Goal: Task Accomplishment & Management: Manage account settings

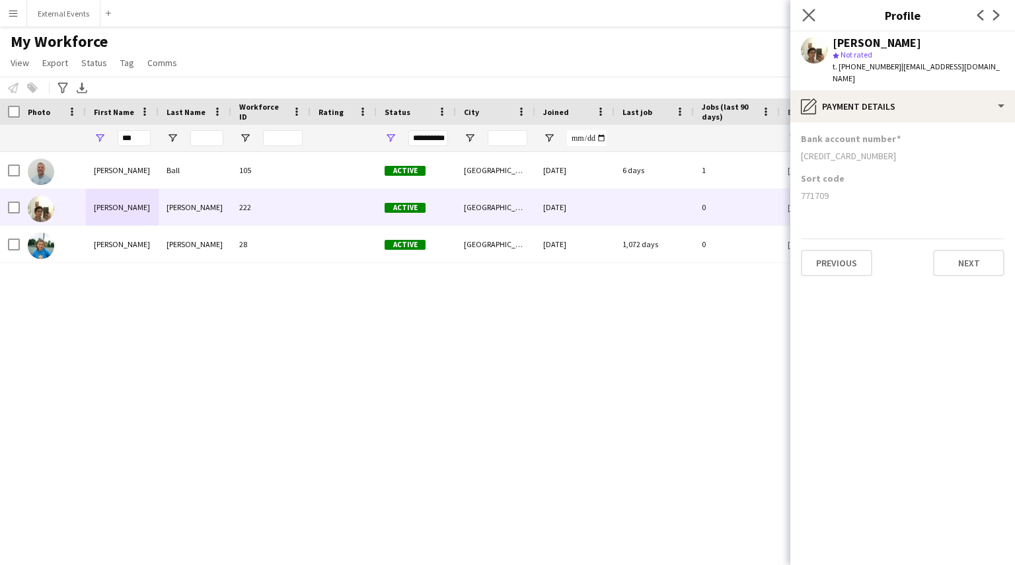
click at [810, 9] on app-icon "Close pop-in" at bounding box center [808, 15] width 19 height 19
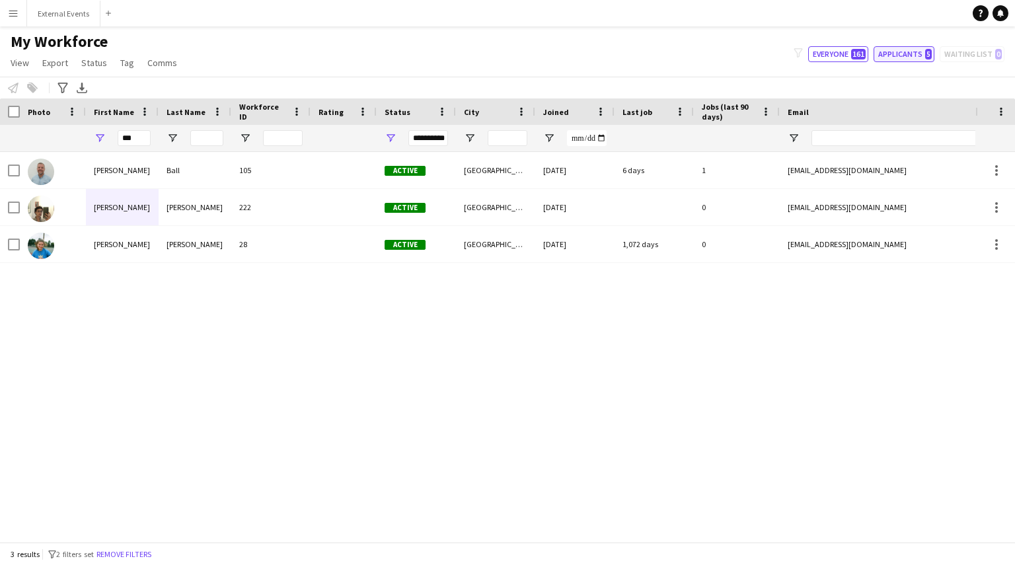
click at [906, 55] on button "Applicants 5" at bounding box center [903, 54] width 61 height 16
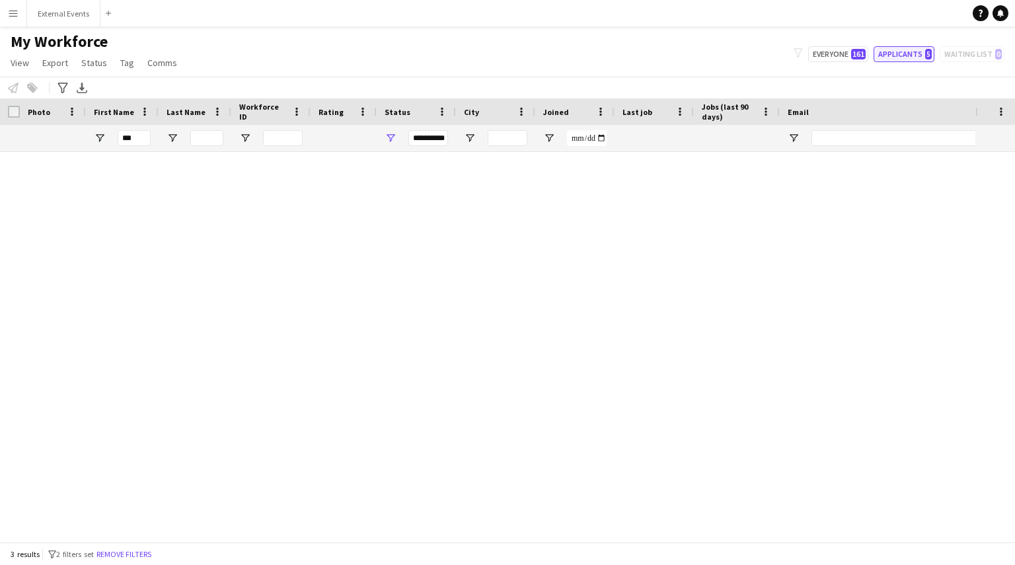
type input "**********"
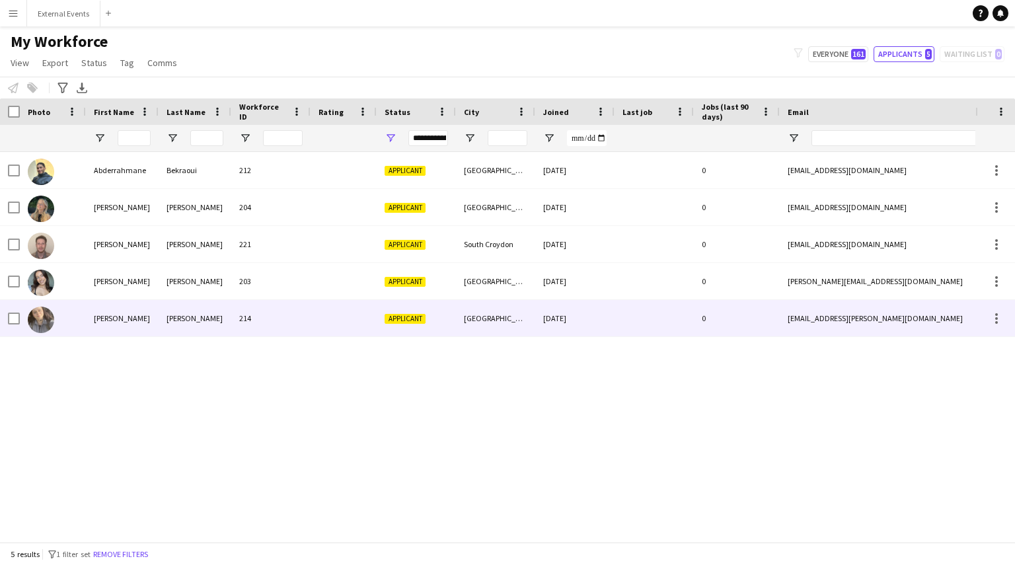
click at [122, 307] on div "[PERSON_NAME]" at bounding box center [122, 318] width 73 height 36
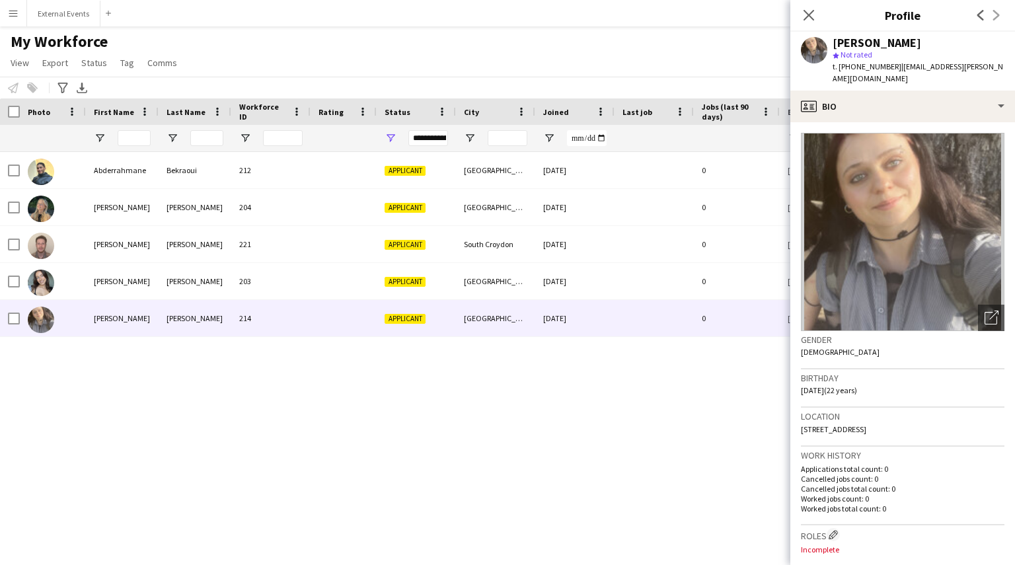
scroll to position [453, 0]
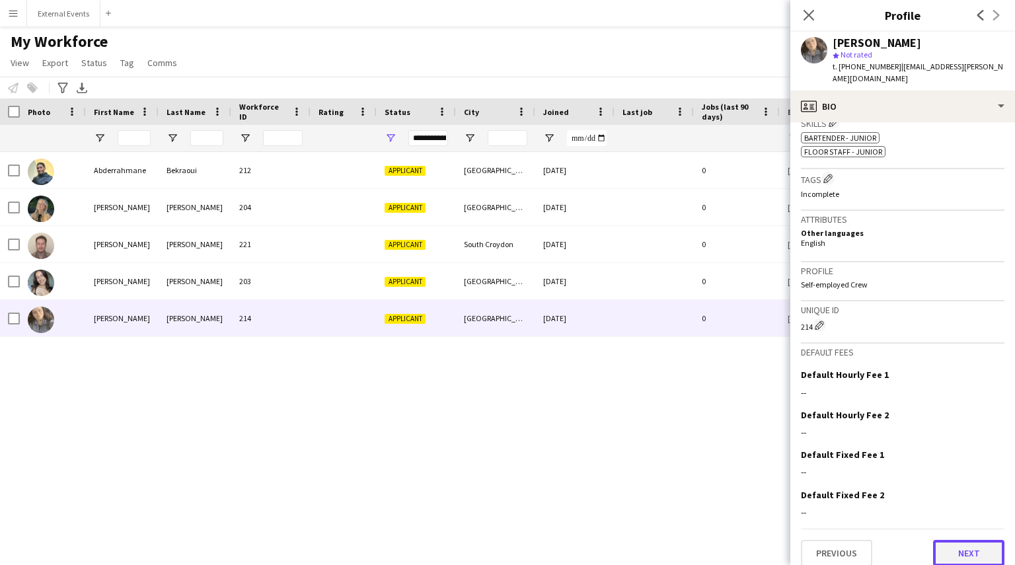
click at [967, 544] on button "Next" at bounding box center [968, 553] width 71 height 26
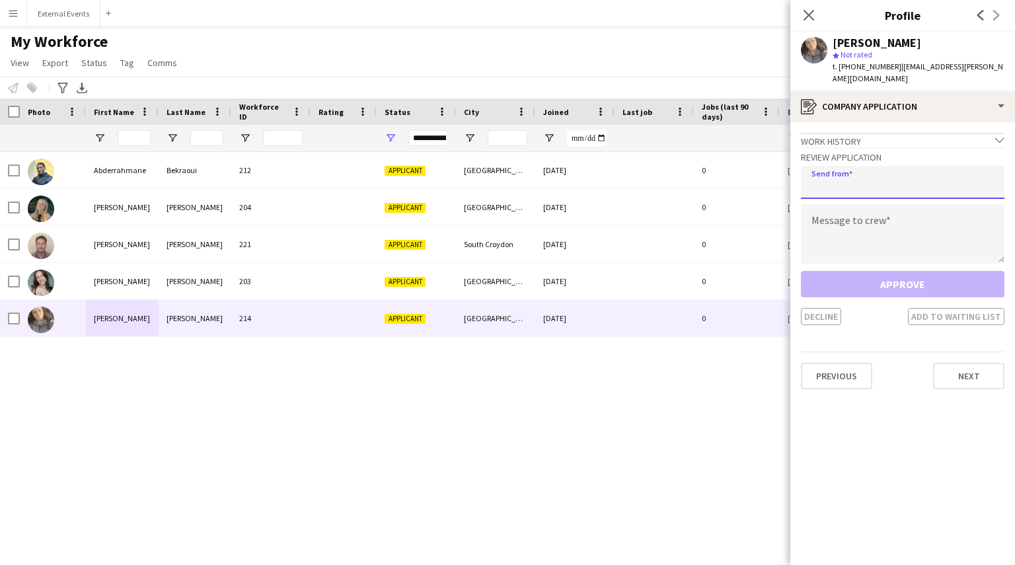
click at [895, 178] on input "email" at bounding box center [902, 182] width 203 height 33
type input "**********"
click at [892, 204] on textarea at bounding box center [902, 233] width 203 height 59
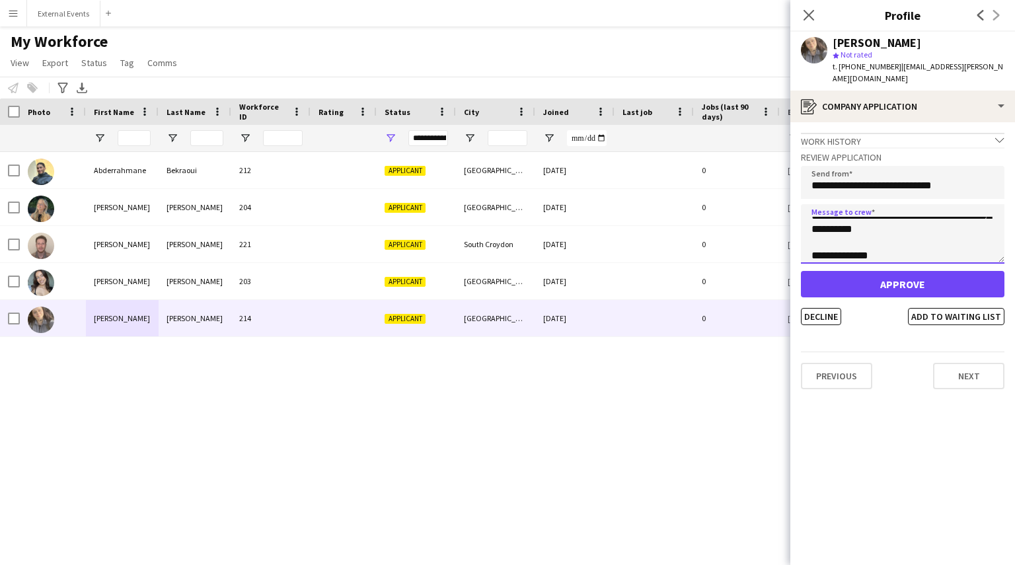
scroll to position [48, 0]
click at [818, 244] on textarea "**********" at bounding box center [902, 233] width 203 height 59
click at [815, 233] on textarea "**********" at bounding box center [902, 233] width 203 height 59
type textarea "**********"
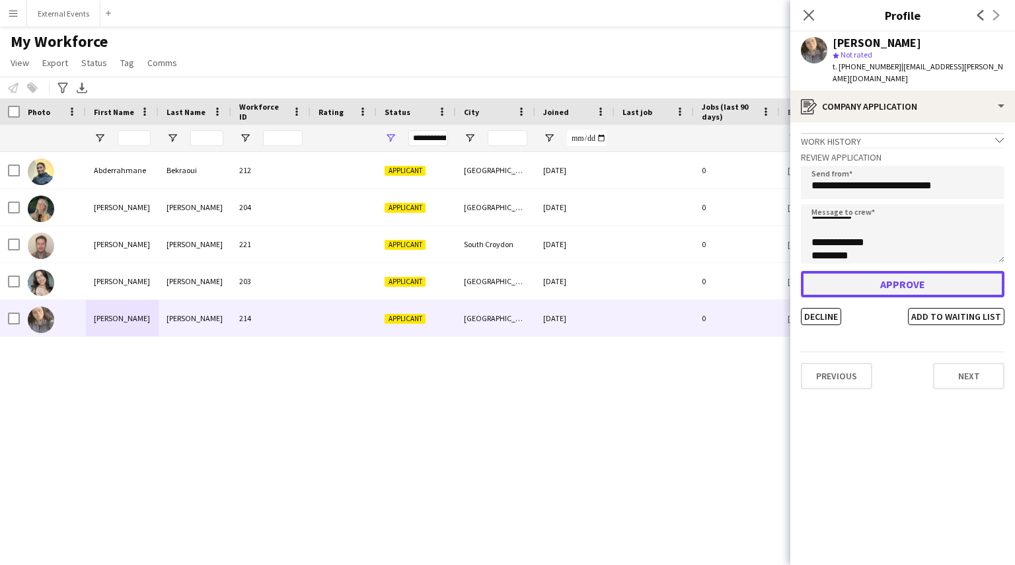
click at [881, 271] on button "Approve" at bounding box center [902, 284] width 203 height 26
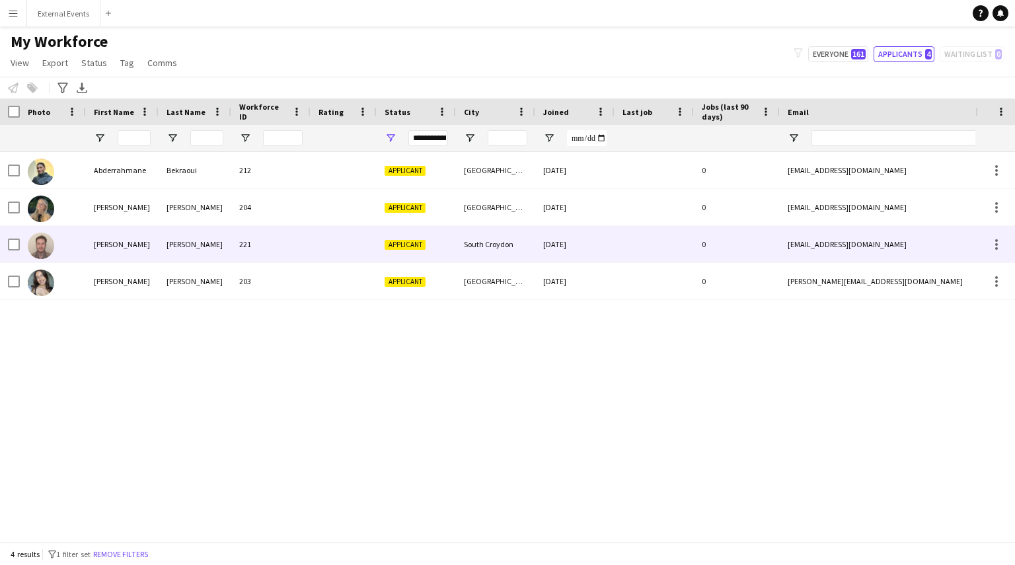
click at [108, 244] on div "[PERSON_NAME]" at bounding box center [122, 244] width 73 height 36
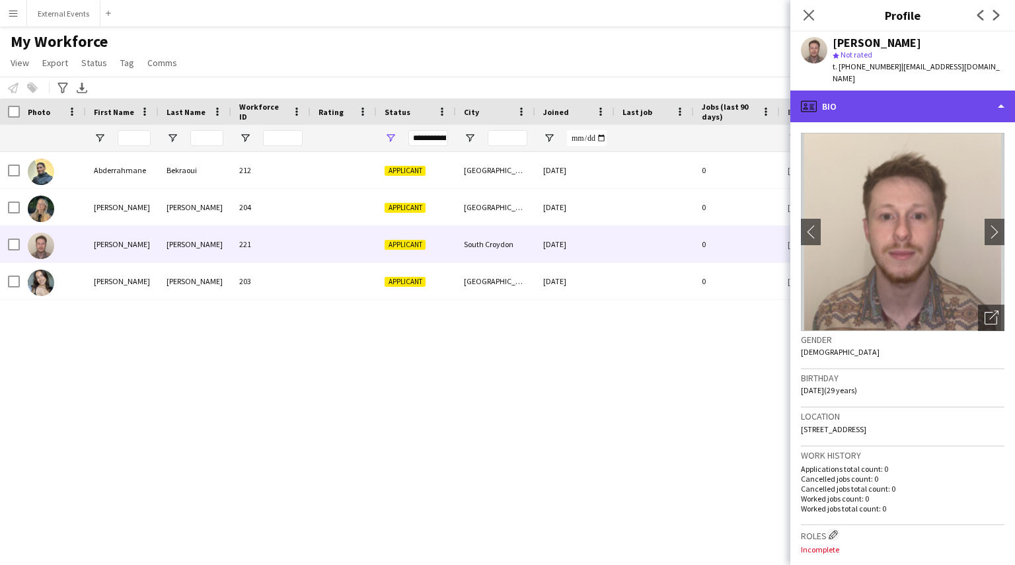
click at [957, 98] on div "profile Bio" at bounding box center [902, 107] width 225 height 32
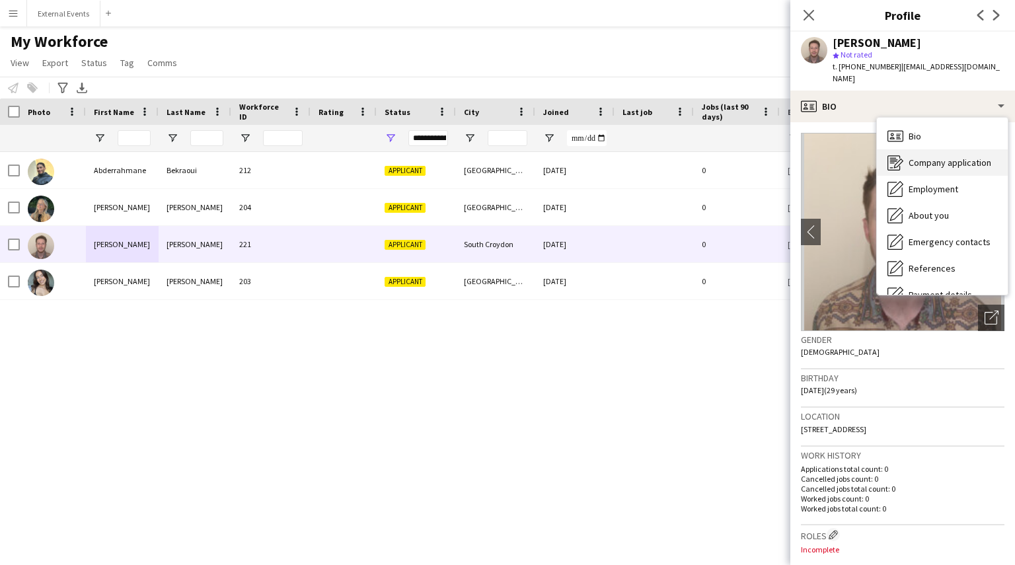
click at [948, 157] on span "Company application" at bounding box center [949, 163] width 83 height 12
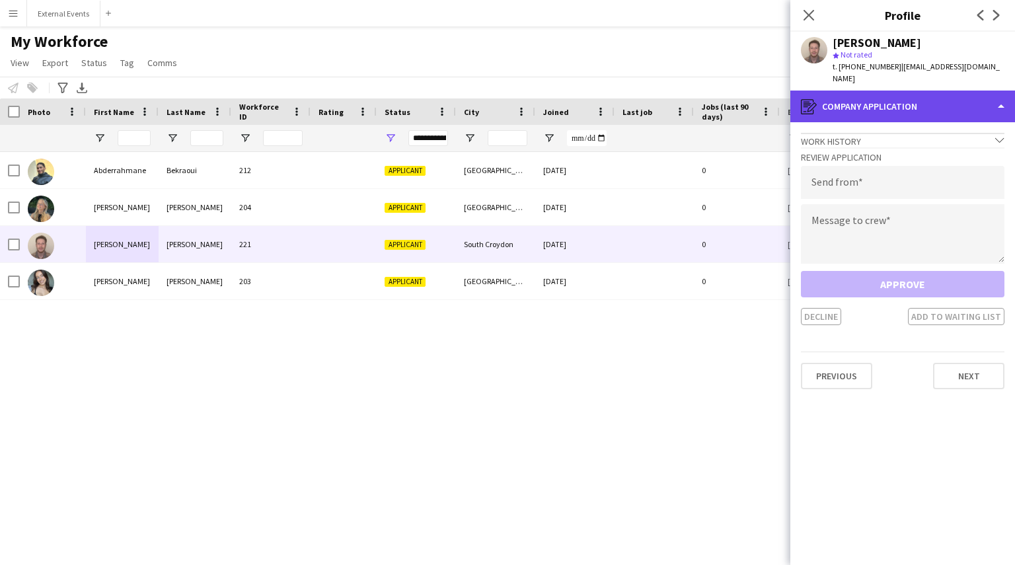
click at [988, 101] on div "register Company application" at bounding box center [902, 107] width 225 height 32
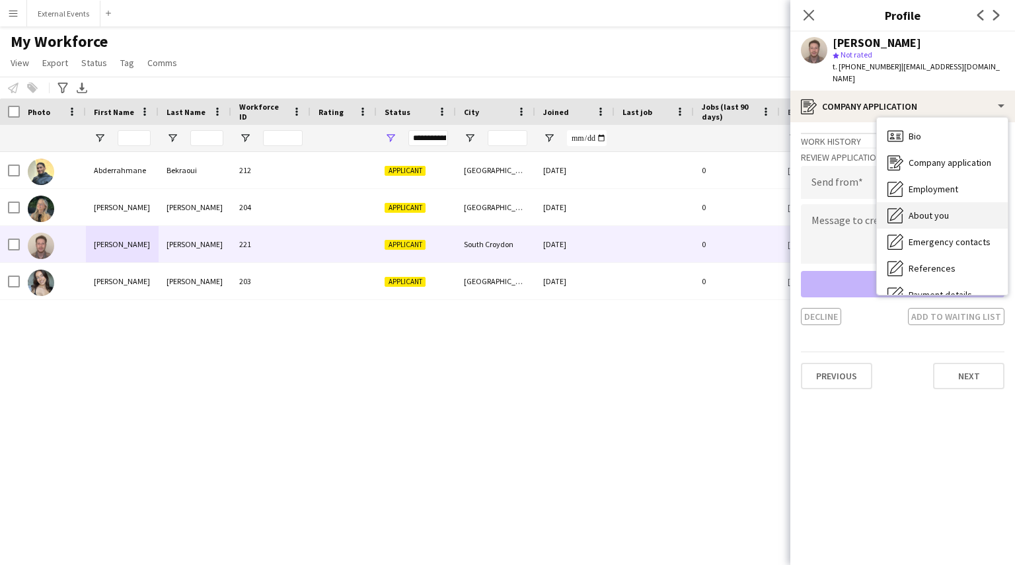
click at [968, 202] on div "About you About you" at bounding box center [942, 215] width 131 height 26
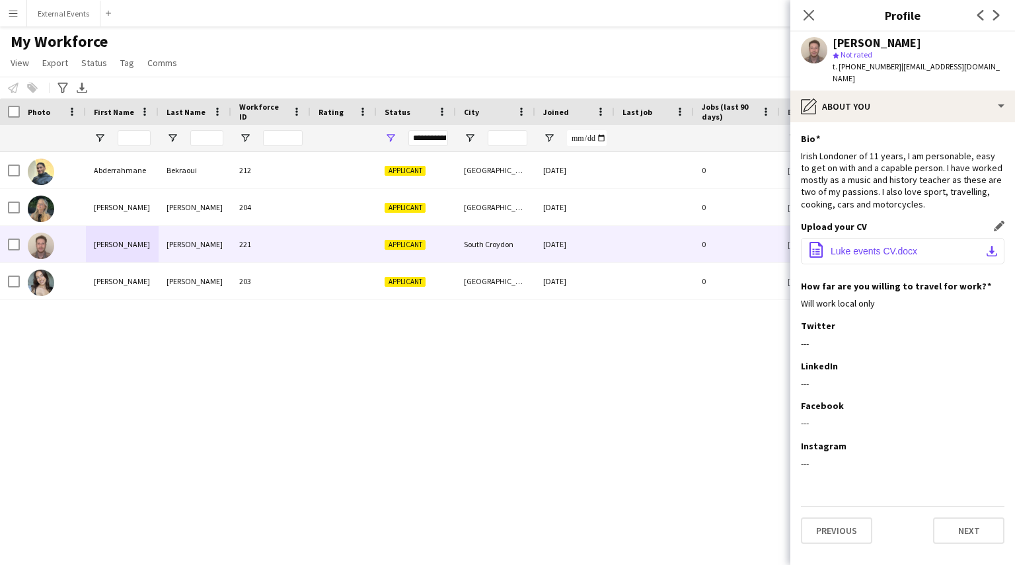
click at [891, 238] on button "office-file-sheet Luke events CV.docx download-bottom" at bounding box center [902, 251] width 203 height 26
click at [57, 23] on button "External Events Close" at bounding box center [63, 14] width 73 height 26
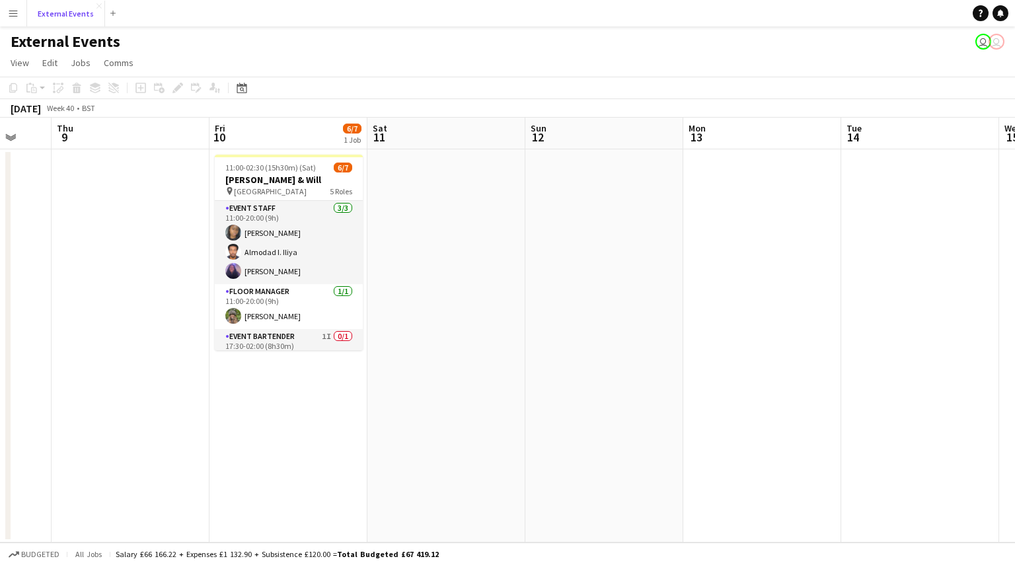
scroll to position [0, 589]
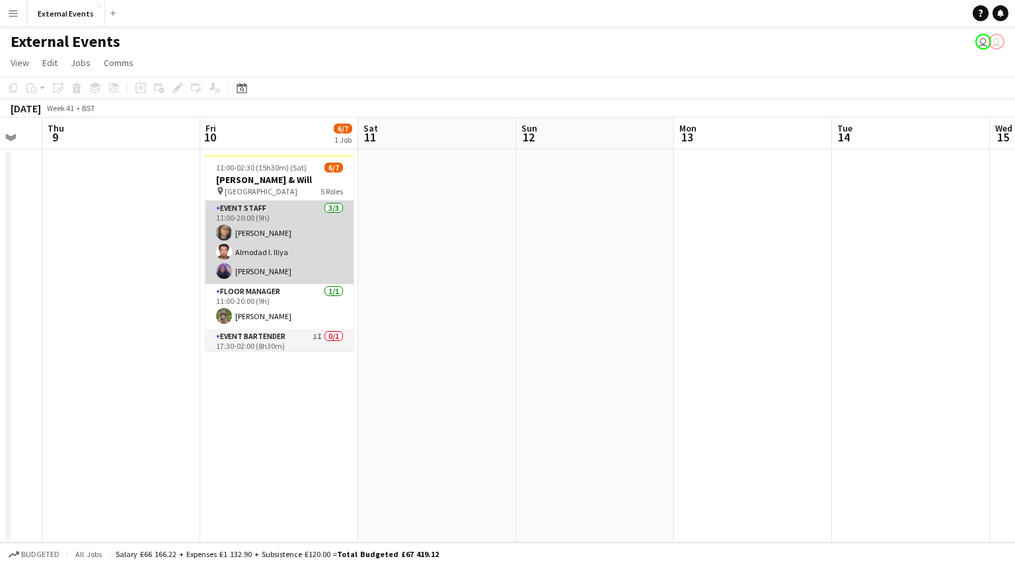
click at [259, 266] on app-card-role "Event staff [DATE] 11:00-20:00 (9h) [PERSON_NAME] [PERSON_NAME] [PERSON_NAME]" at bounding box center [279, 242] width 148 height 83
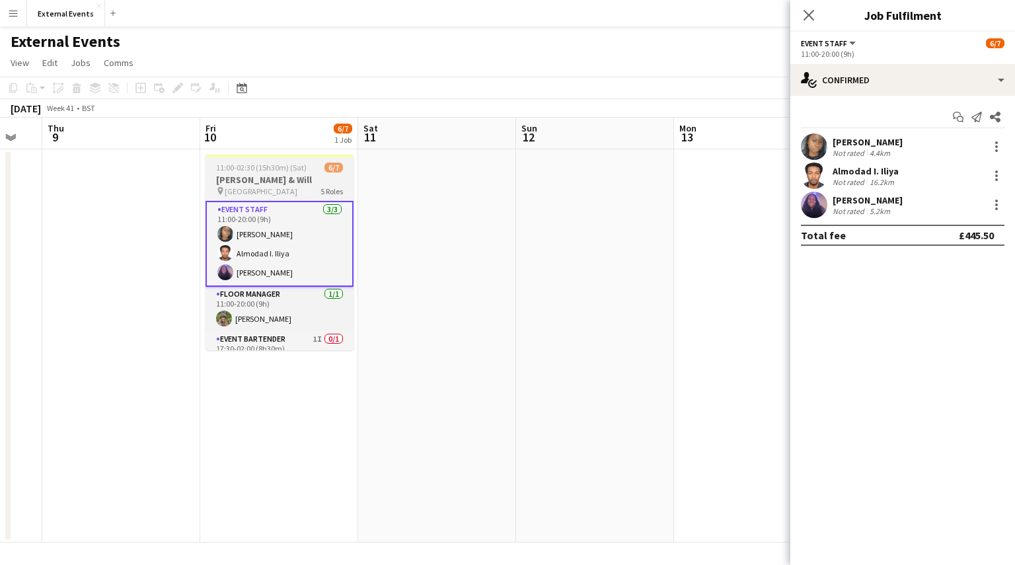
click at [263, 186] on span "[GEOGRAPHIC_DATA]" at bounding box center [261, 191] width 73 height 10
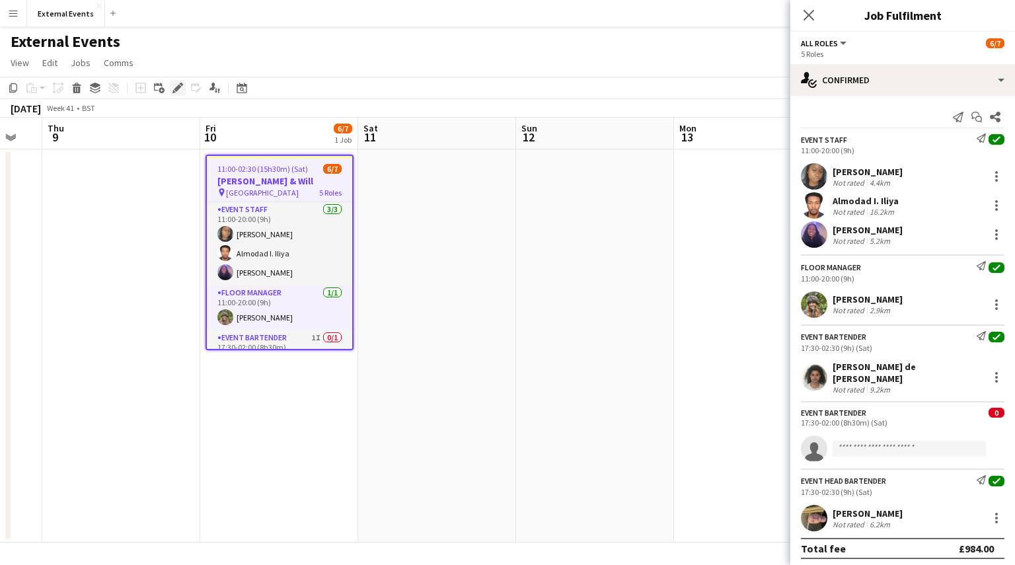
click at [177, 84] on icon "Edit" at bounding box center [177, 88] width 11 height 11
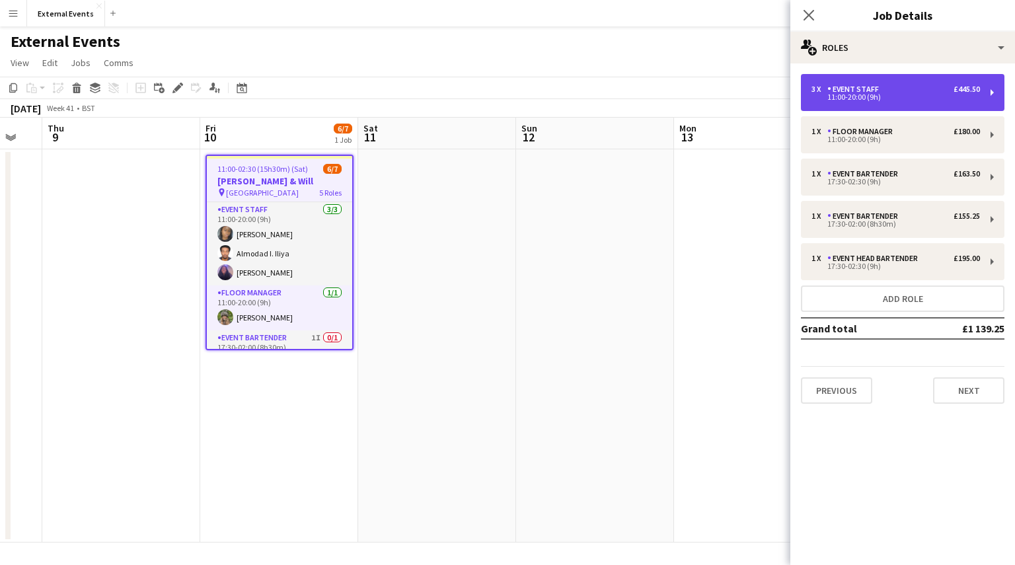
click at [884, 91] on div "3 x Event staff £445.50" at bounding box center [895, 89] width 168 height 9
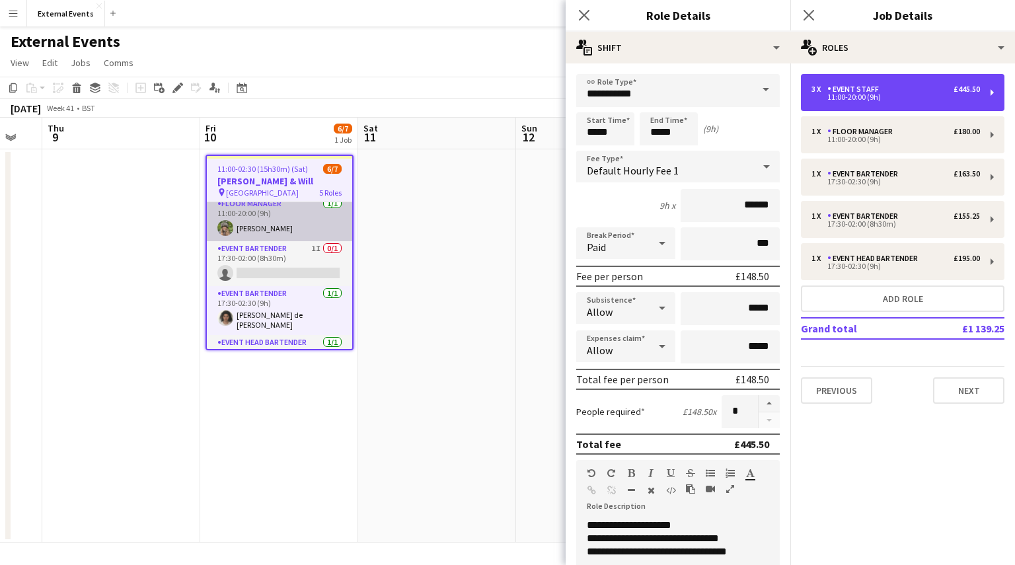
scroll to position [120, 0]
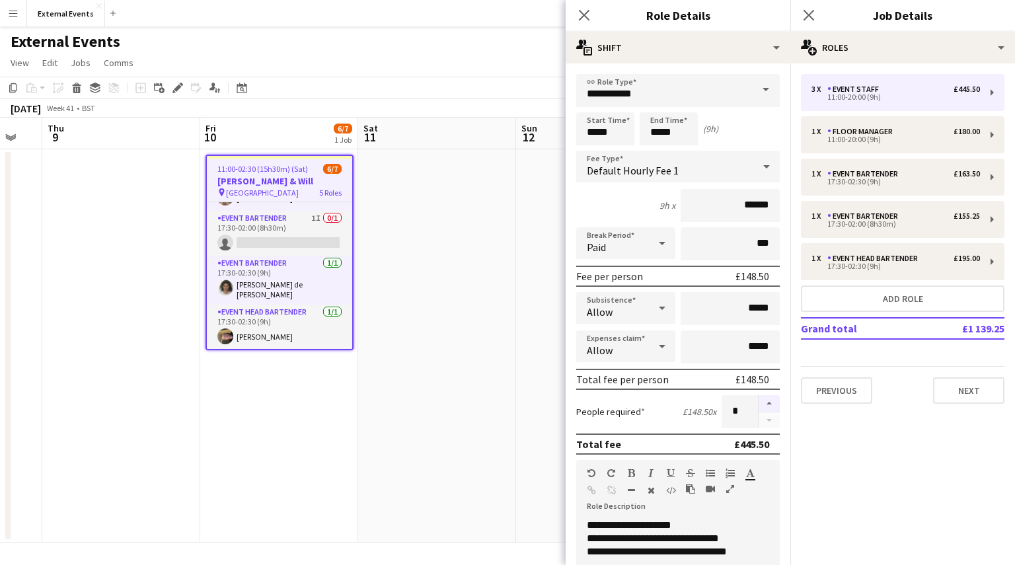
click at [762, 397] on button "button" at bounding box center [768, 403] width 21 height 17
type input "*"
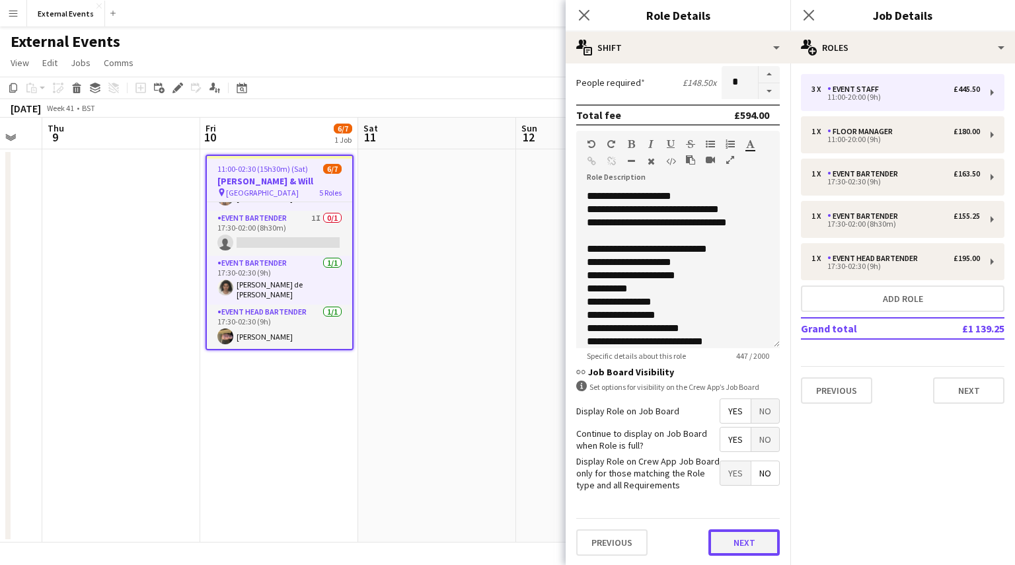
click at [736, 538] on button "Next" at bounding box center [743, 542] width 71 height 26
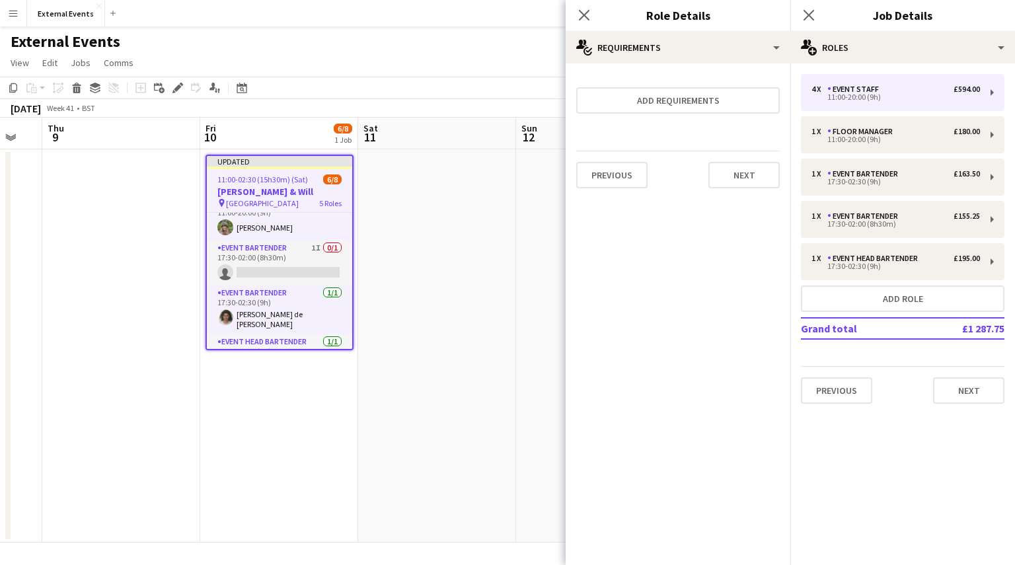
scroll to position [139, 0]
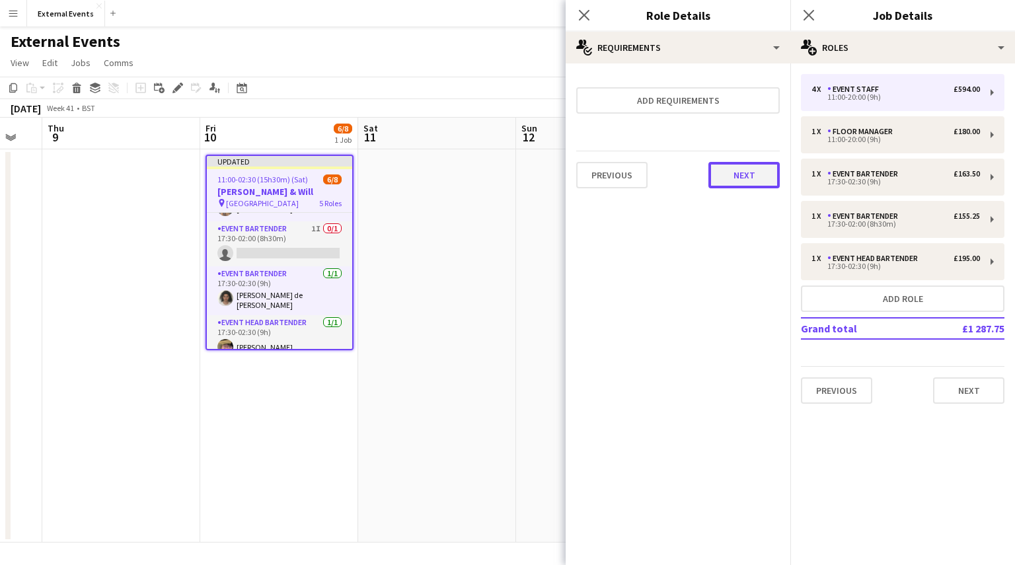
click at [753, 178] on button "Next" at bounding box center [743, 175] width 71 height 26
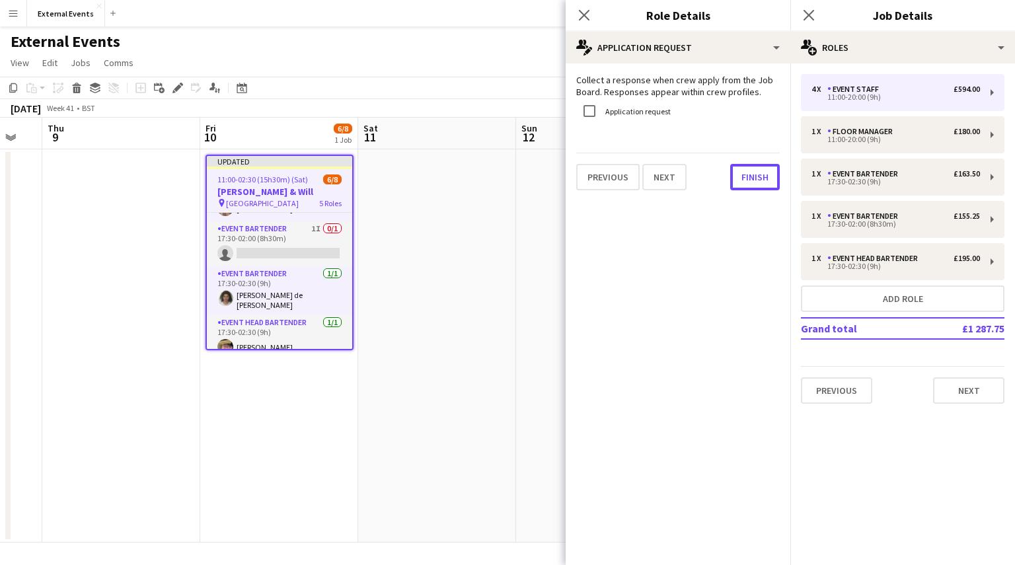
click at [753, 178] on button "Finish" at bounding box center [755, 177] width 50 height 26
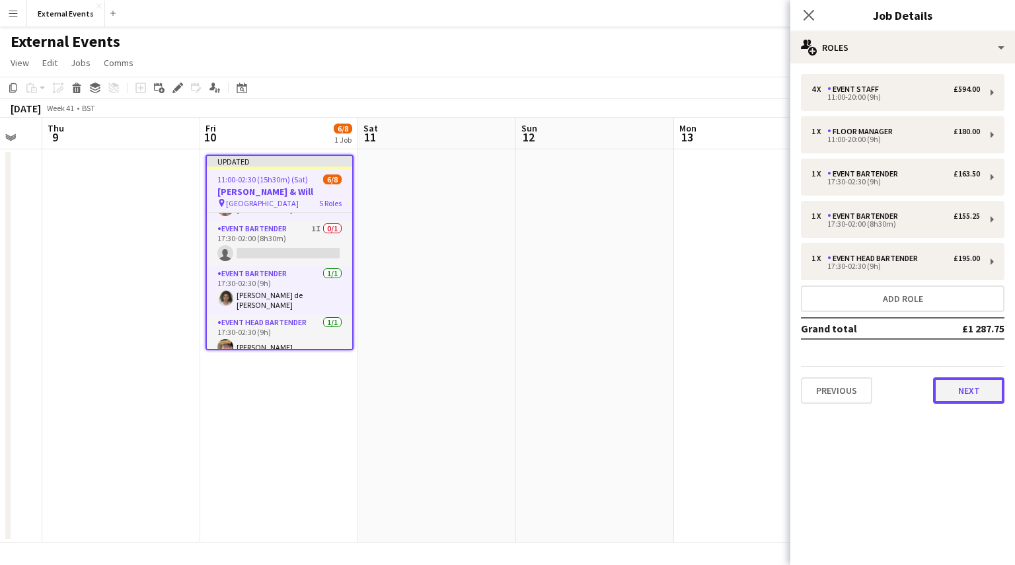
click at [966, 396] on button "Next" at bounding box center [968, 390] width 71 height 26
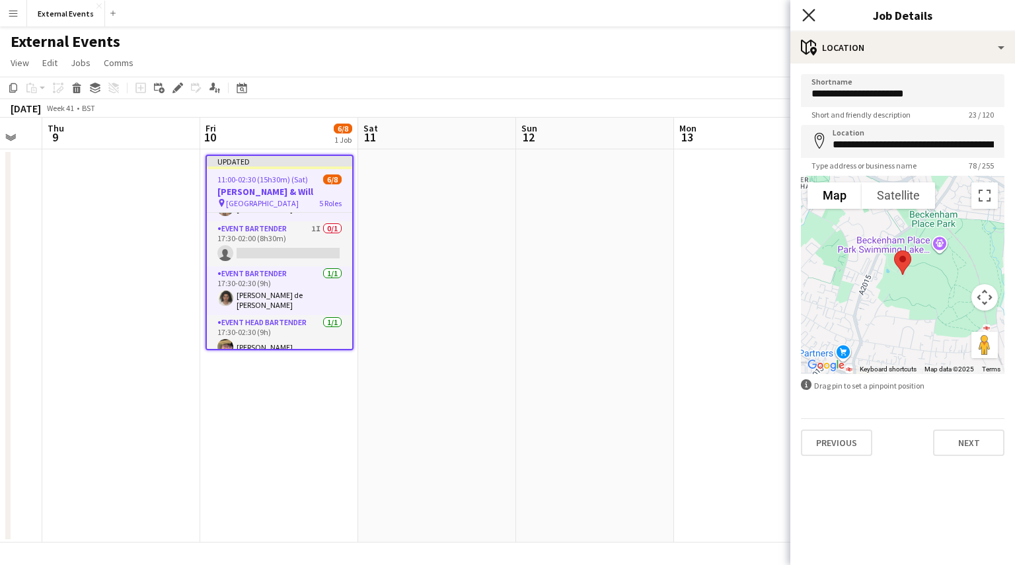
click at [806, 18] on icon at bounding box center [808, 15] width 13 height 13
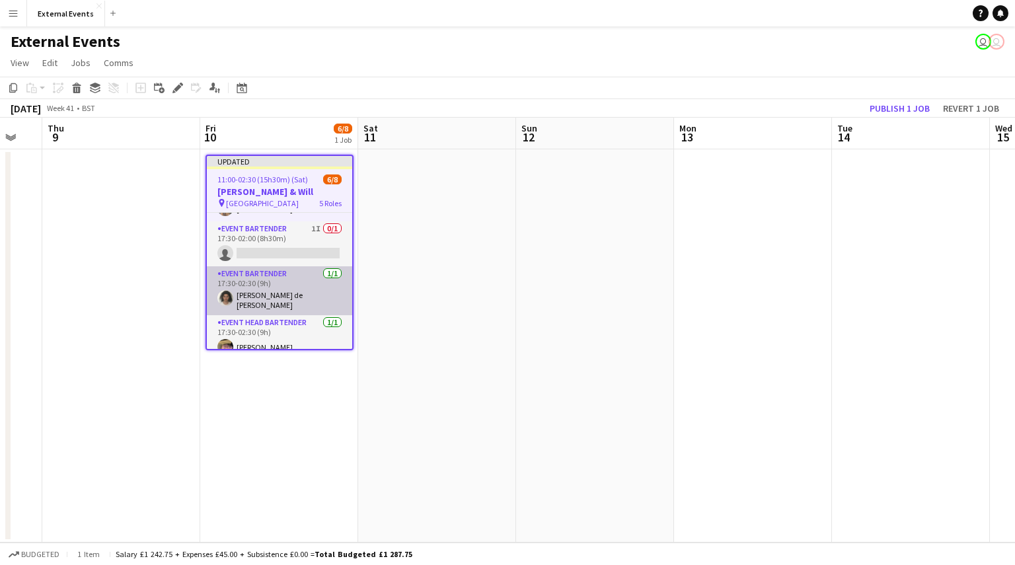
scroll to position [0, 0]
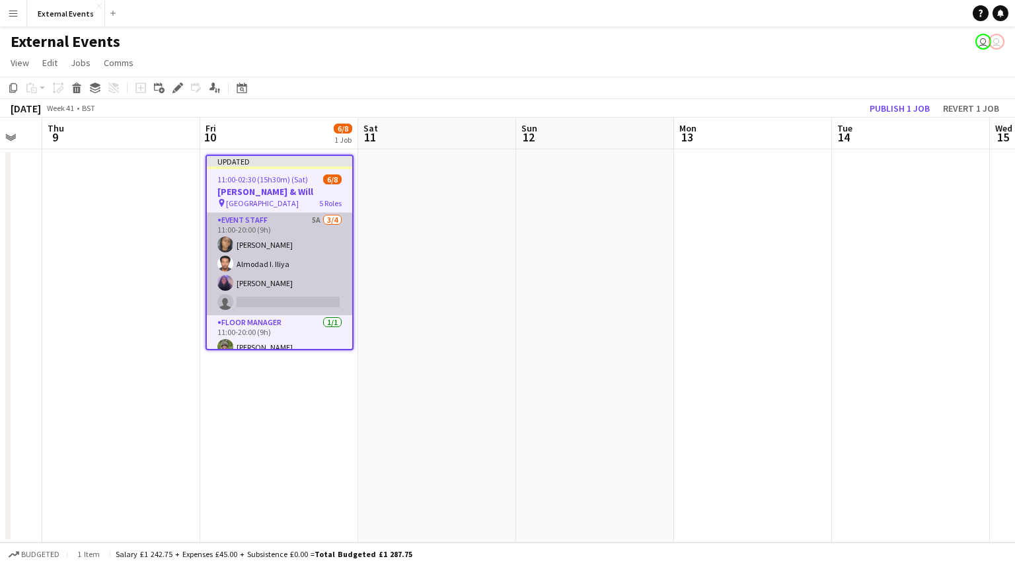
click at [269, 279] on app-card-role "Event staff 5A [DATE] 11:00-20:00 (9h) [PERSON_NAME] [PERSON_NAME] [PERSON_NAME…" at bounding box center [279, 264] width 145 height 102
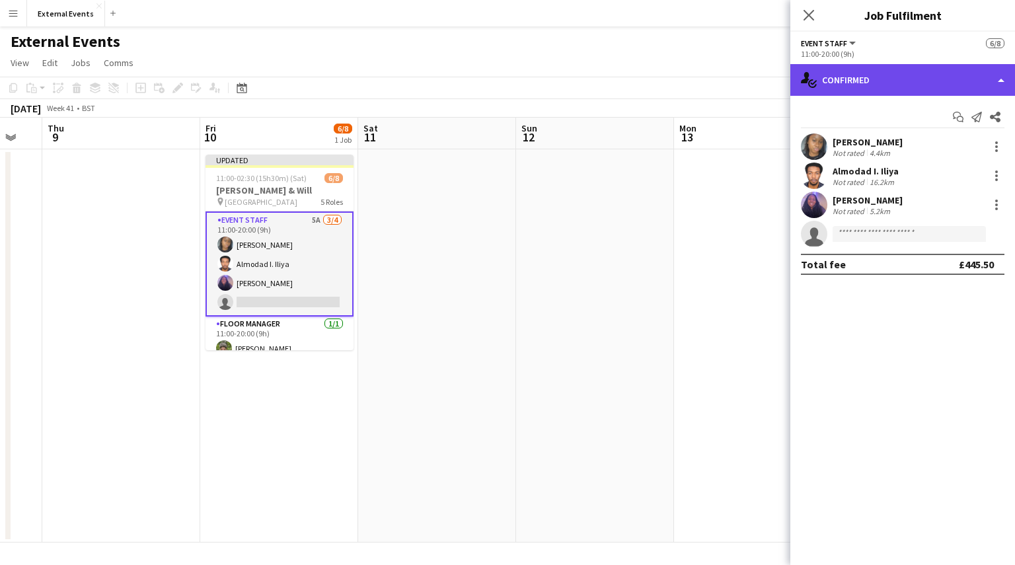
click at [941, 82] on div "single-neutral-actions-check-2 Confirmed" at bounding box center [902, 80] width 225 height 32
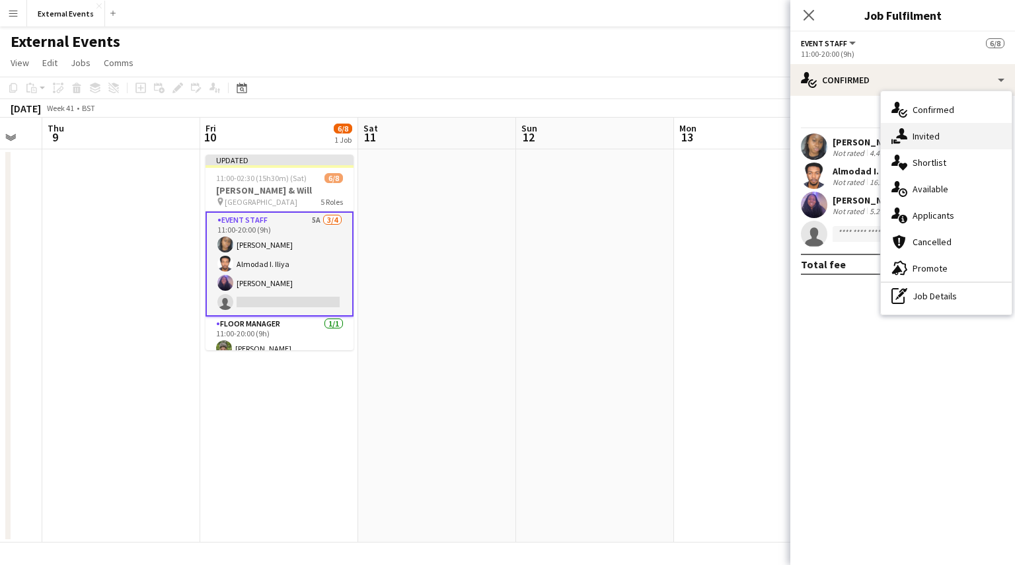
click at [959, 137] on div "single-neutral-actions-share-1 Invited" at bounding box center [946, 136] width 131 height 26
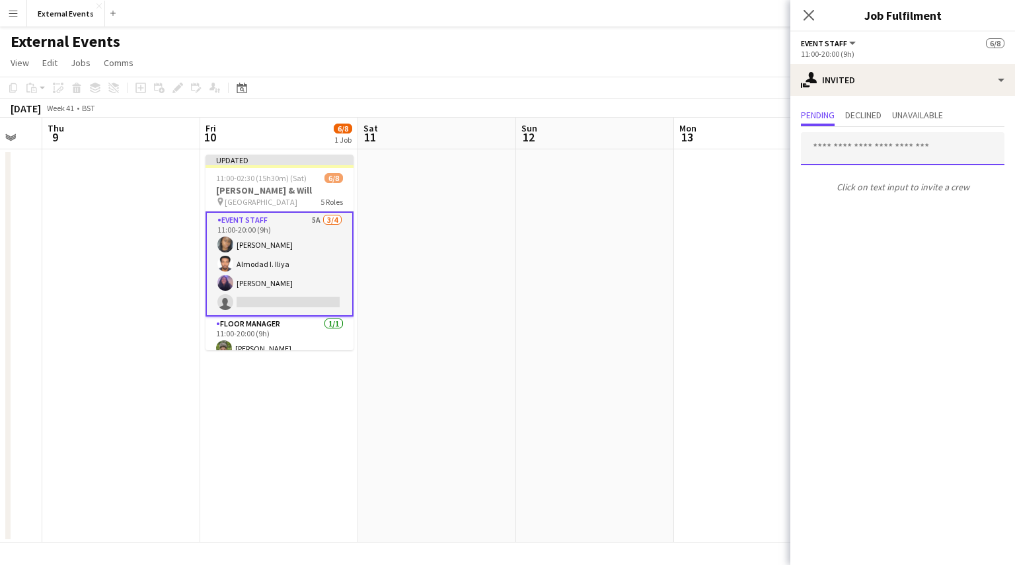
click at [904, 156] on input "text" at bounding box center [902, 148] width 203 height 33
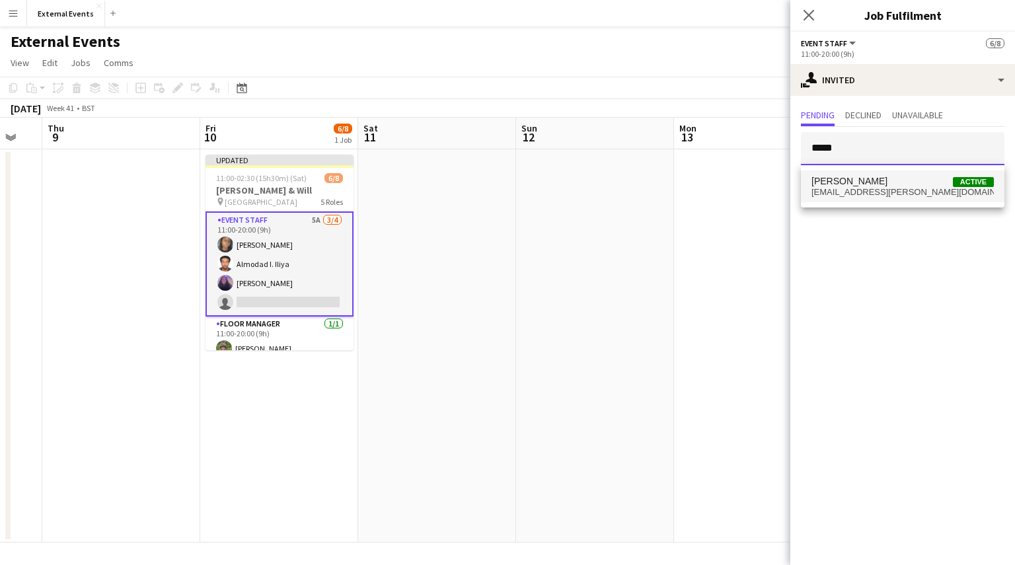
type input "*****"
click at [881, 182] on span "[PERSON_NAME]" at bounding box center [849, 181] width 76 height 11
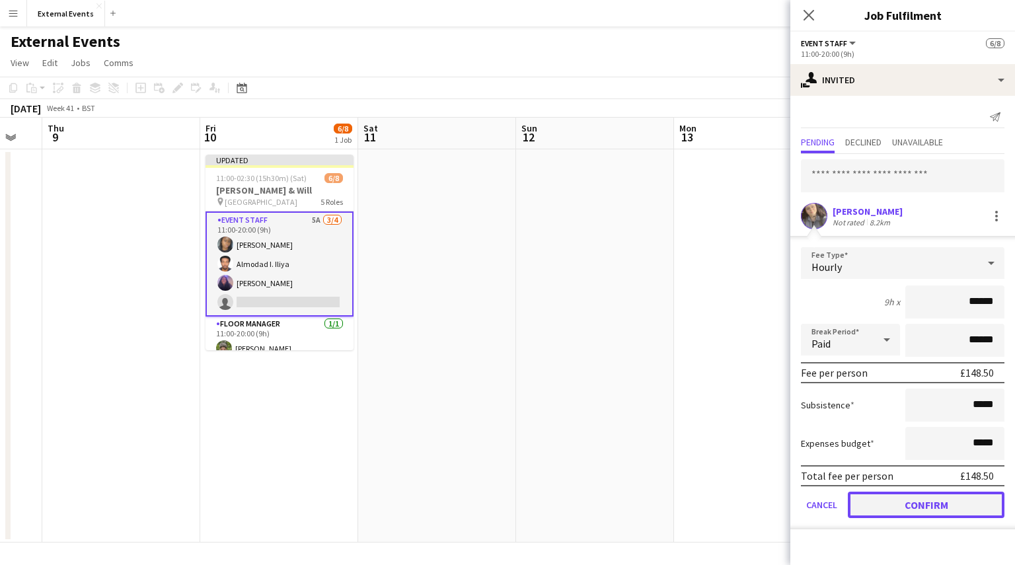
click at [882, 507] on button "Confirm" at bounding box center [926, 504] width 157 height 26
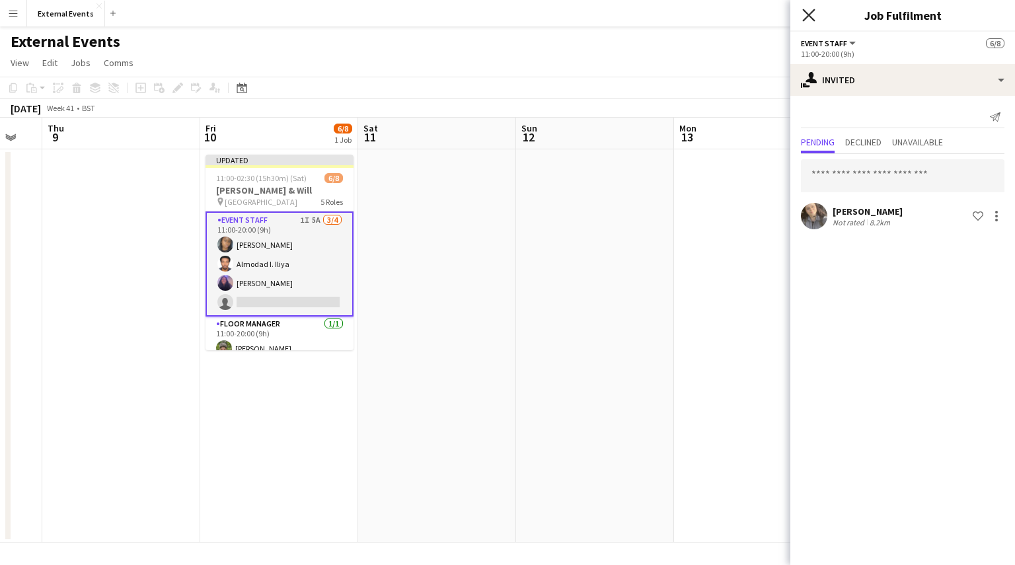
click at [809, 15] on icon at bounding box center [808, 15] width 13 height 13
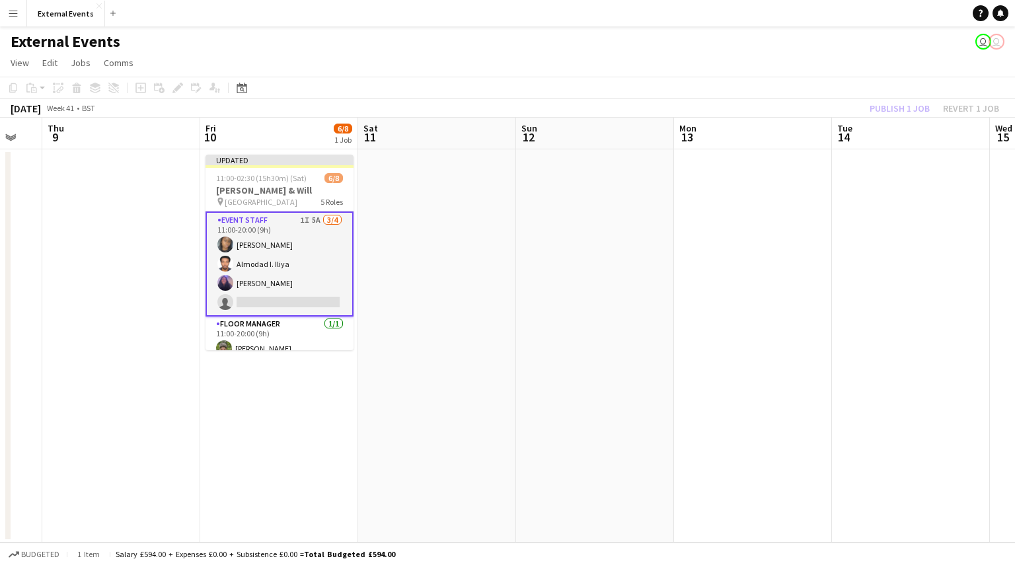
click at [909, 102] on div "Publish 1 job Revert 1 job" at bounding box center [934, 108] width 161 height 17
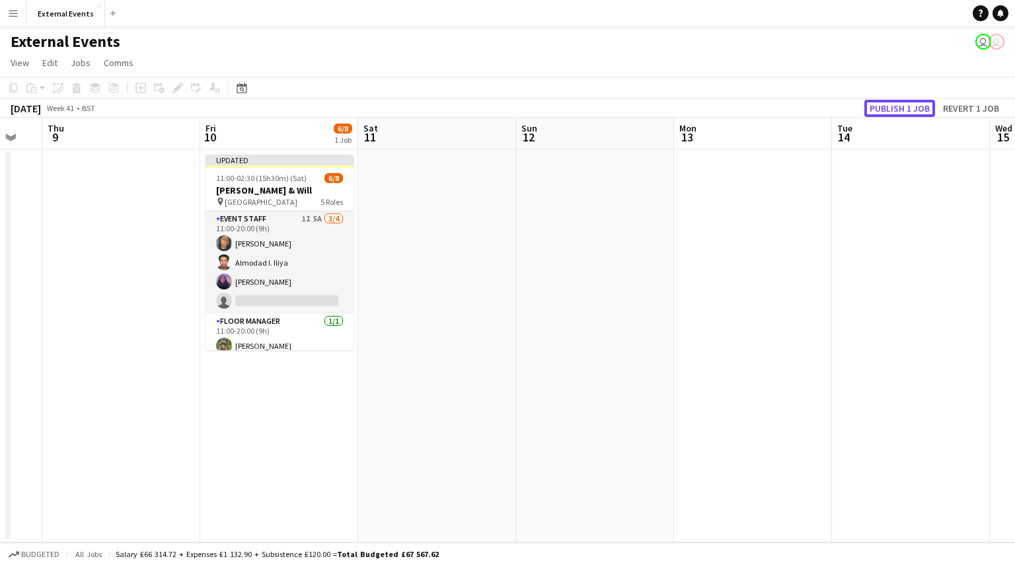
click at [909, 102] on button "Publish 1 job" at bounding box center [899, 108] width 71 height 17
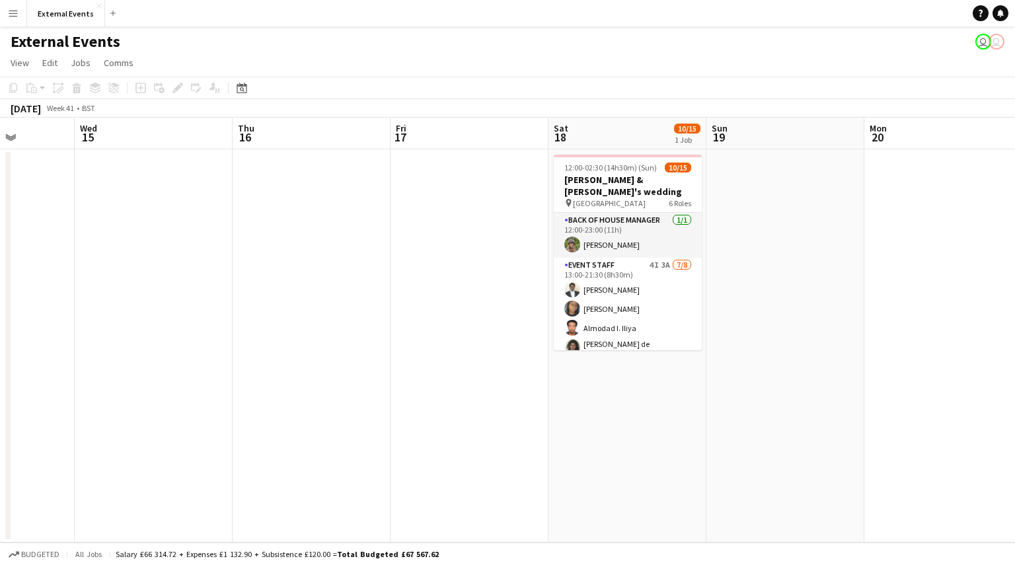
scroll to position [0, 535]
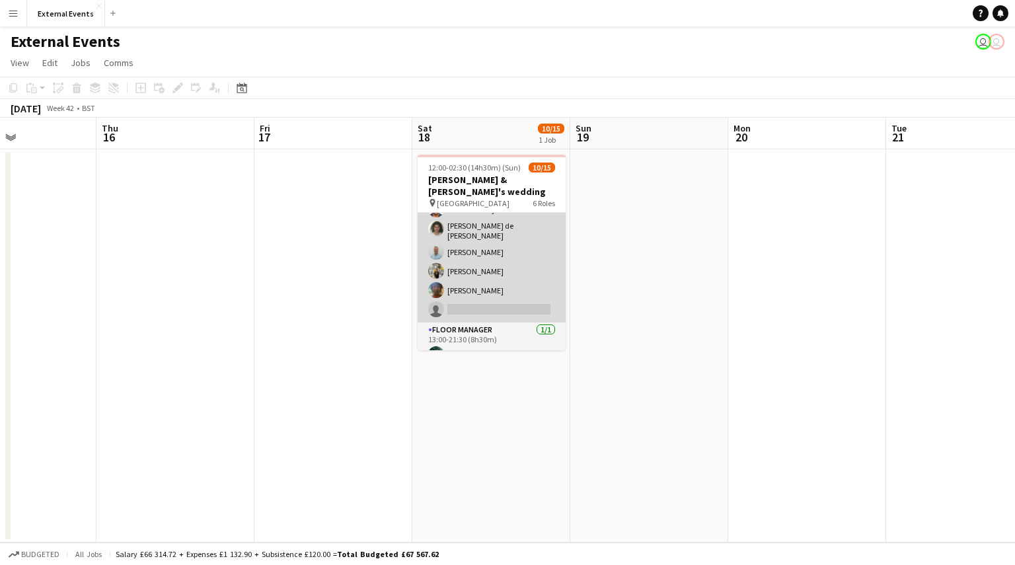
click at [464, 263] on app-card-role "Event staff 4I 3A [DATE] 13:00-21:30 (8h30m) [PERSON_NAME] [PERSON_NAME] [PERSO…" at bounding box center [492, 230] width 148 height 183
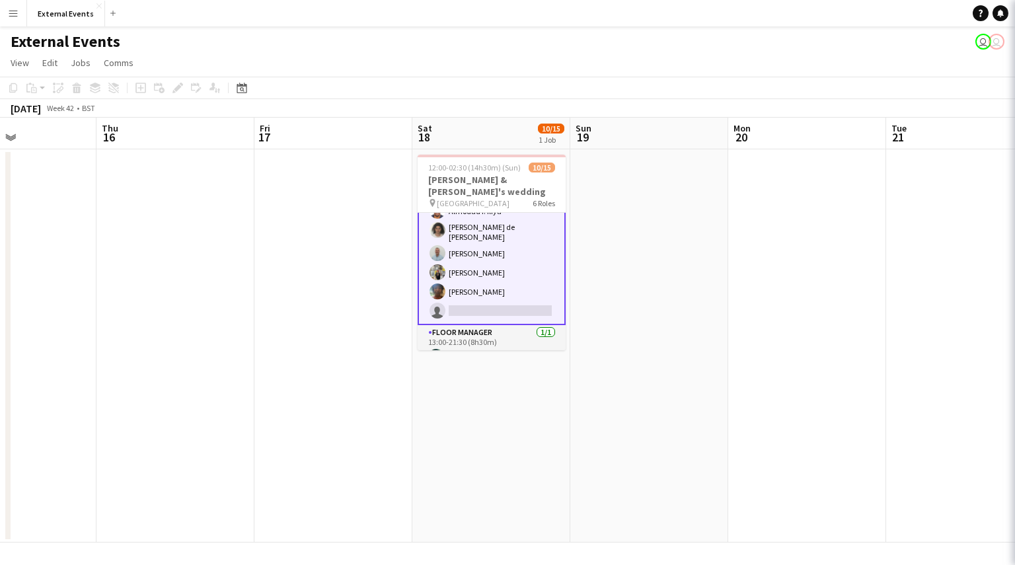
scroll to position [120, 0]
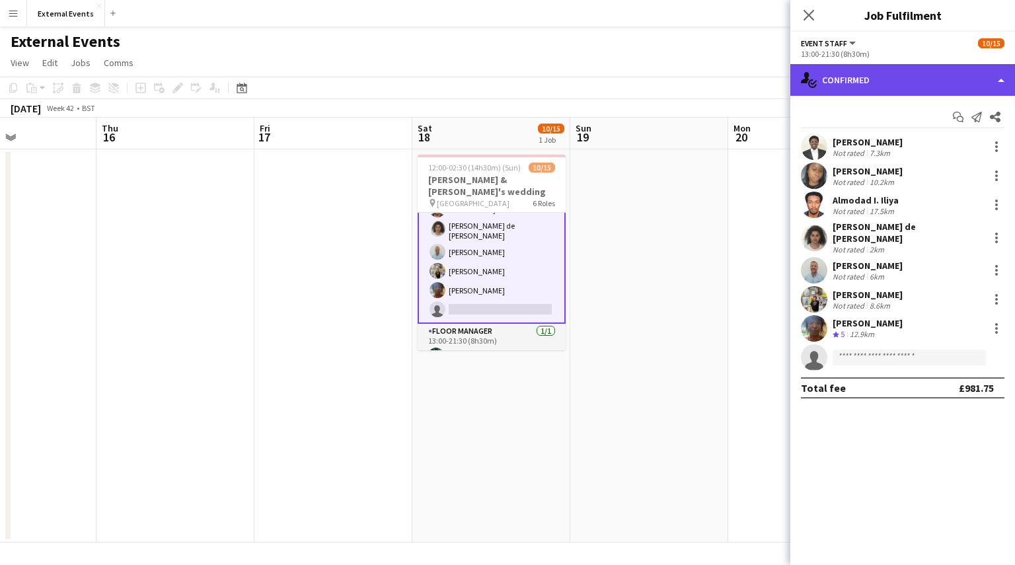
click at [947, 65] on div "single-neutral-actions-check-2 Confirmed" at bounding box center [902, 80] width 225 height 32
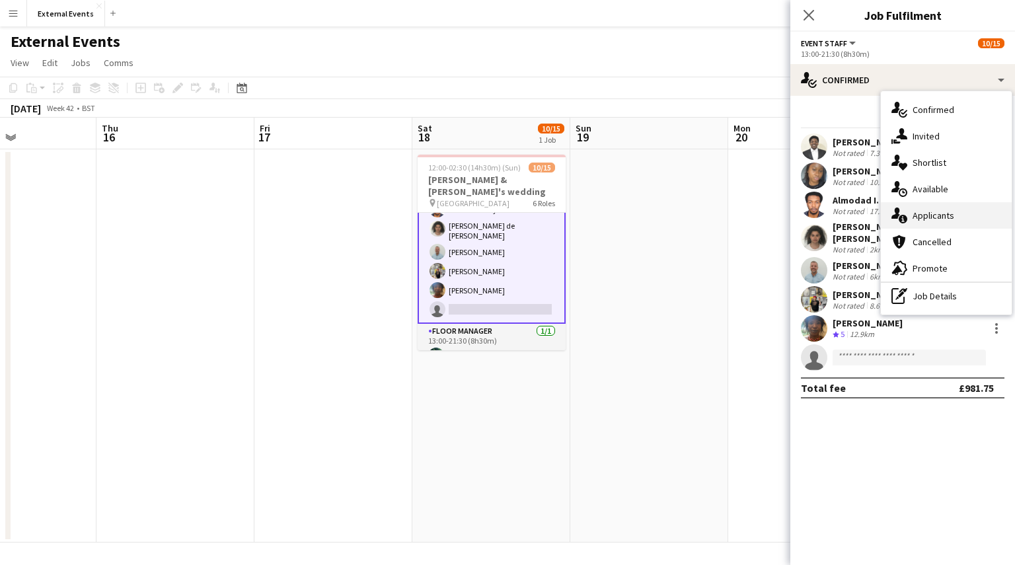
click at [946, 212] on span "Applicants" at bounding box center [933, 215] width 42 height 12
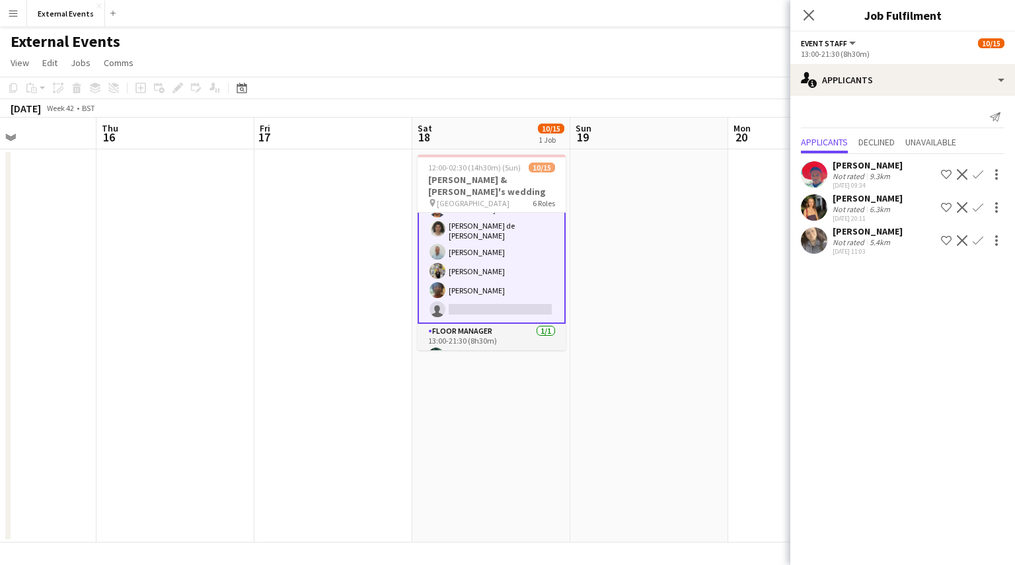
click at [912, 331] on mat-expansion-panel "users2 Applicants Send notification Applicants Declined Unavailable [PERSON_NAM…" at bounding box center [902, 330] width 225 height 469
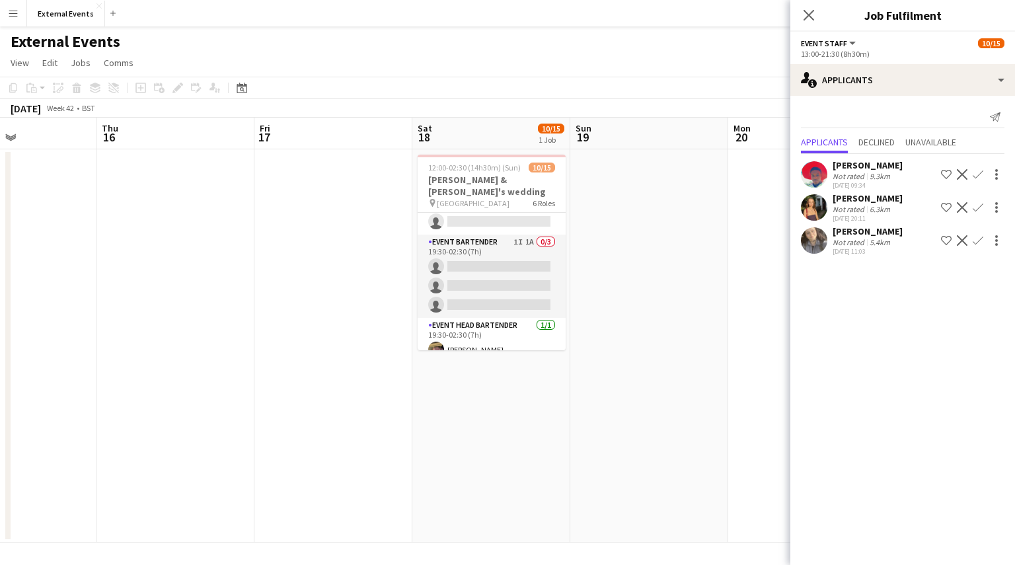
click at [19, 11] on button "Menu" at bounding box center [13, 13] width 26 height 26
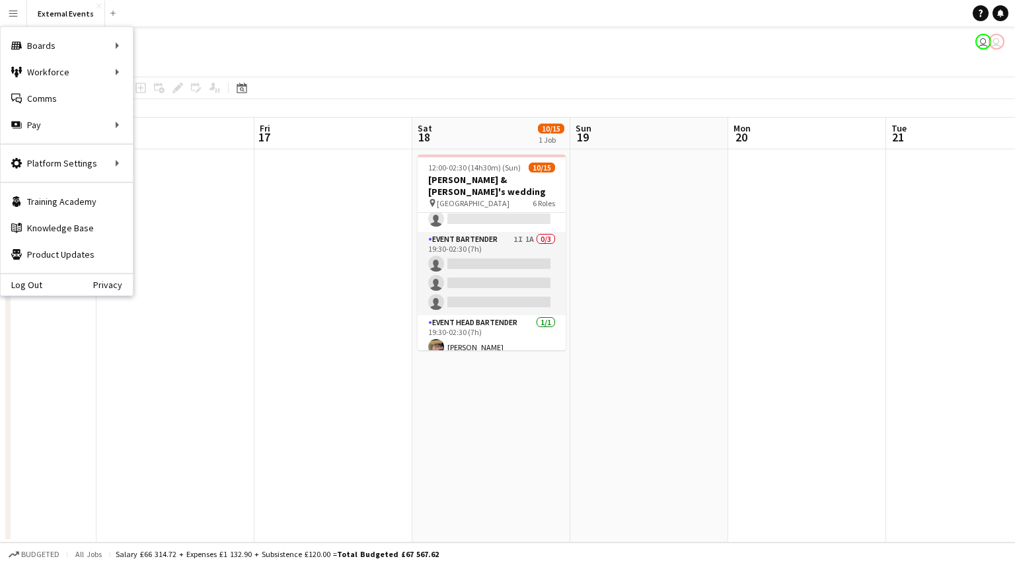
scroll to position [296, 0]
click at [178, 71] on link "My Workforce" at bounding box center [199, 72] width 132 height 26
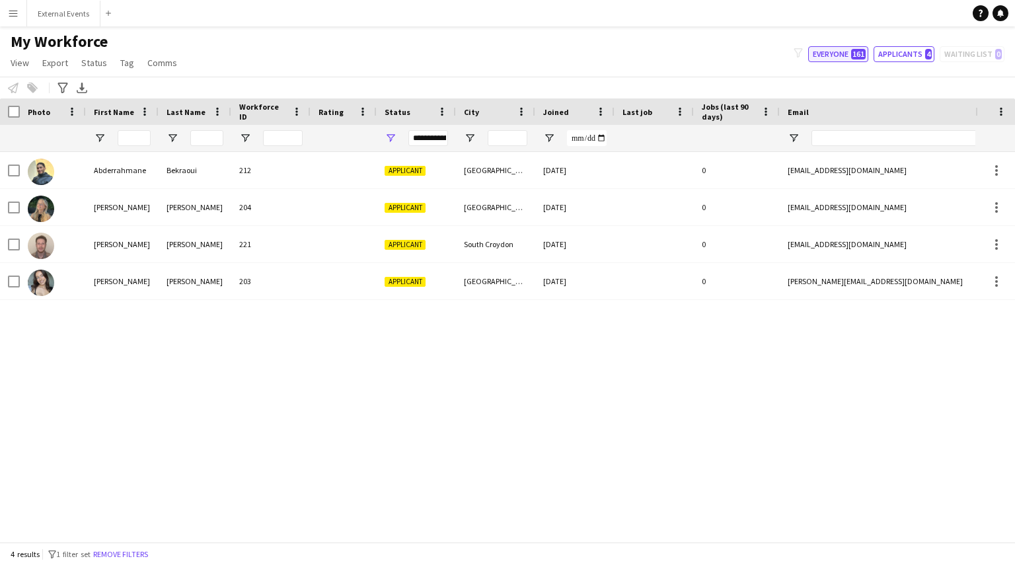
click at [852, 52] on button "Everyone 161" at bounding box center [838, 54] width 60 height 16
type input "**********"
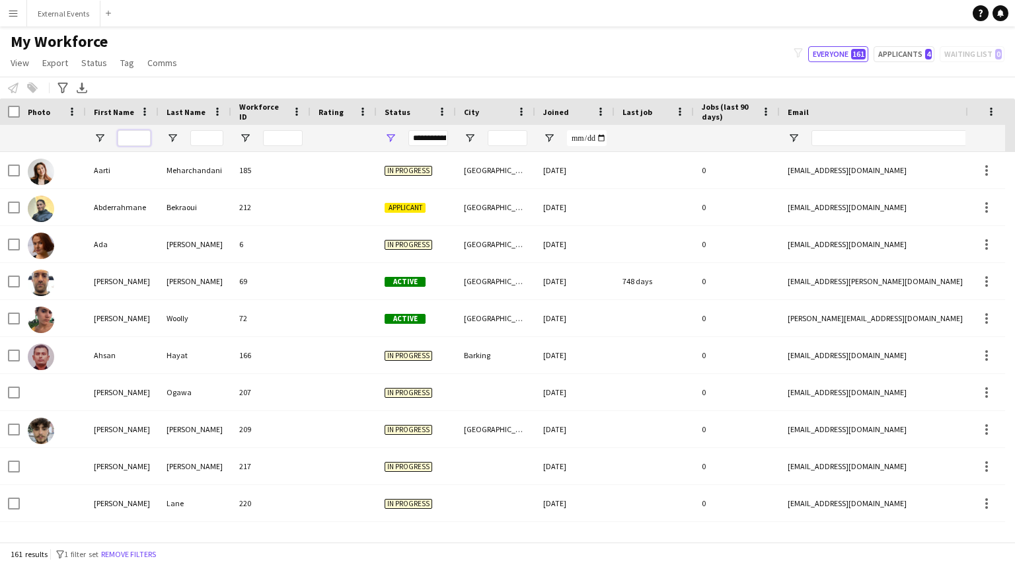
click at [122, 136] on input "First Name Filter Input" at bounding box center [134, 138] width 33 height 16
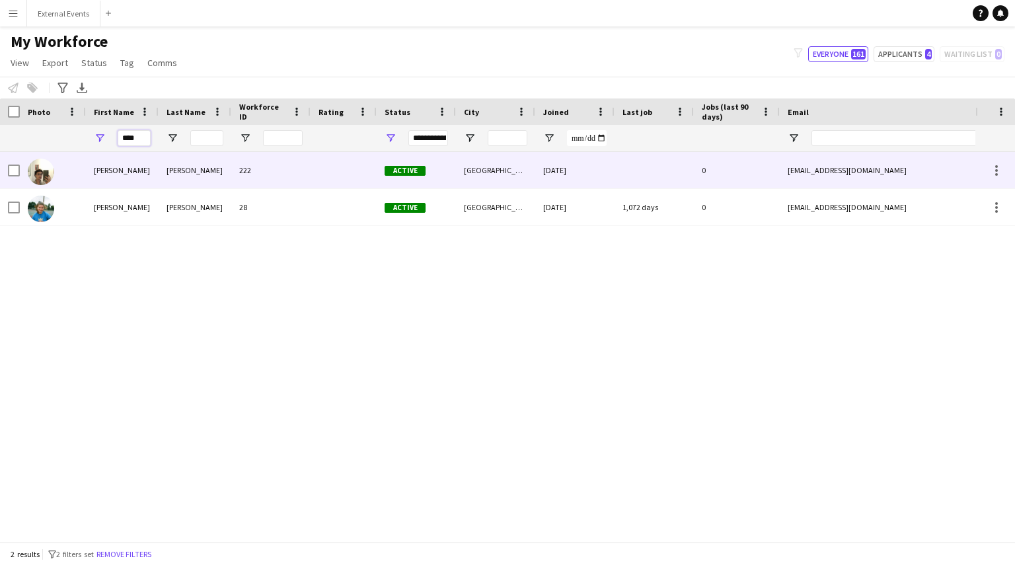
type input "****"
click at [118, 178] on div "[PERSON_NAME]" at bounding box center [122, 170] width 73 height 36
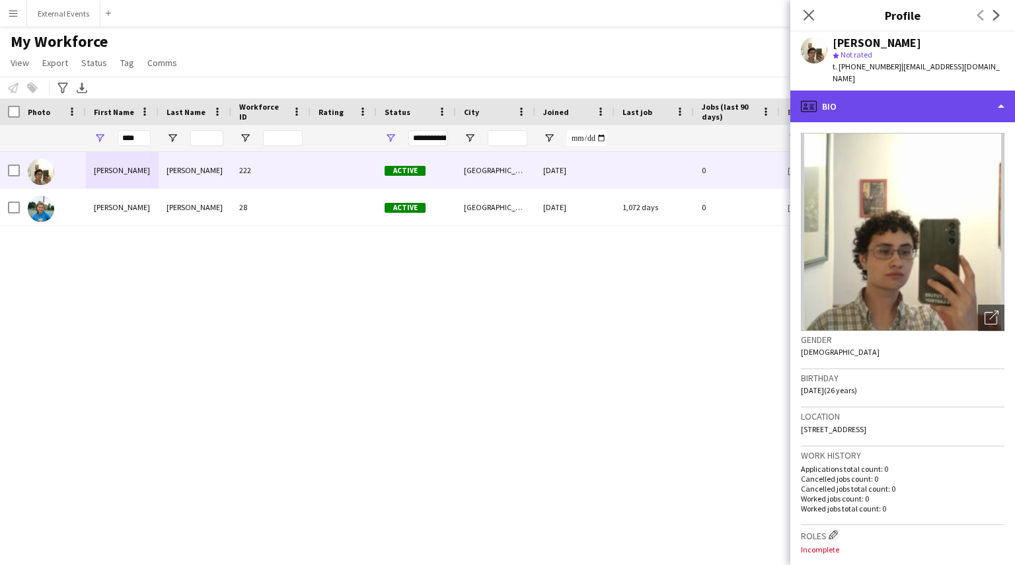
click at [922, 91] on div "profile Bio" at bounding box center [902, 107] width 225 height 32
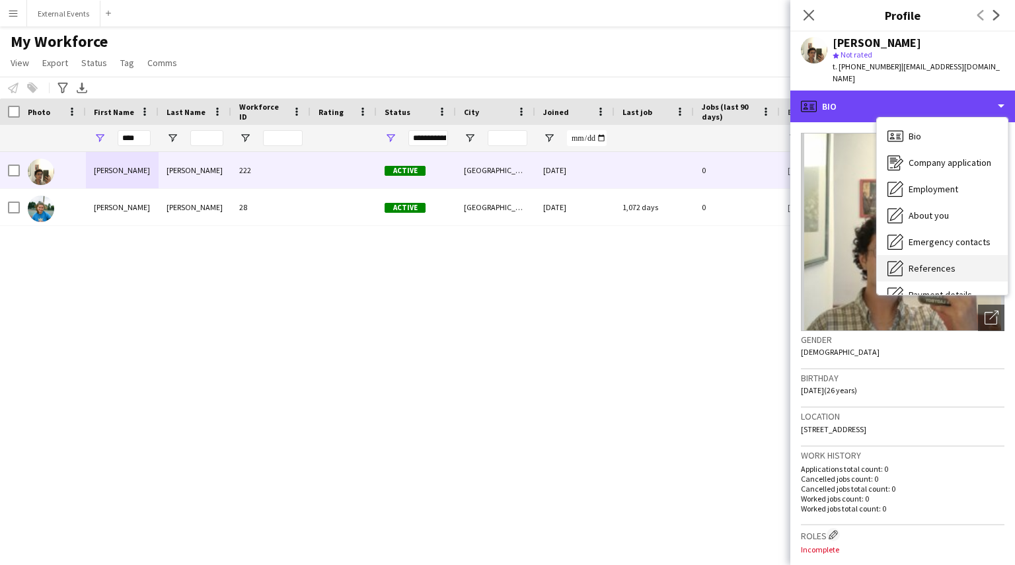
scroll to position [27, 0]
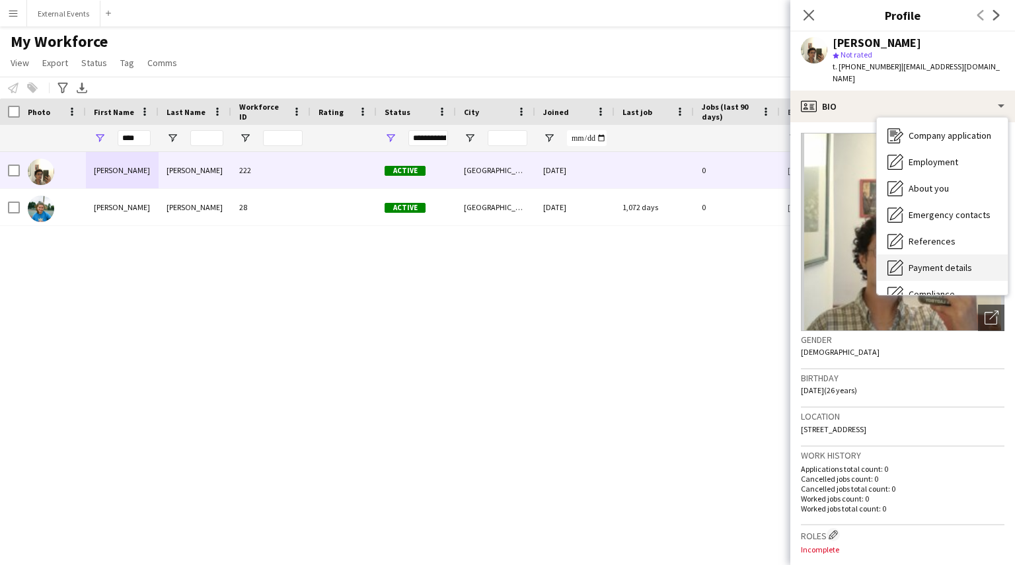
click at [931, 262] on span "Payment details" at bounding box center [939, 268] width 63 height 12
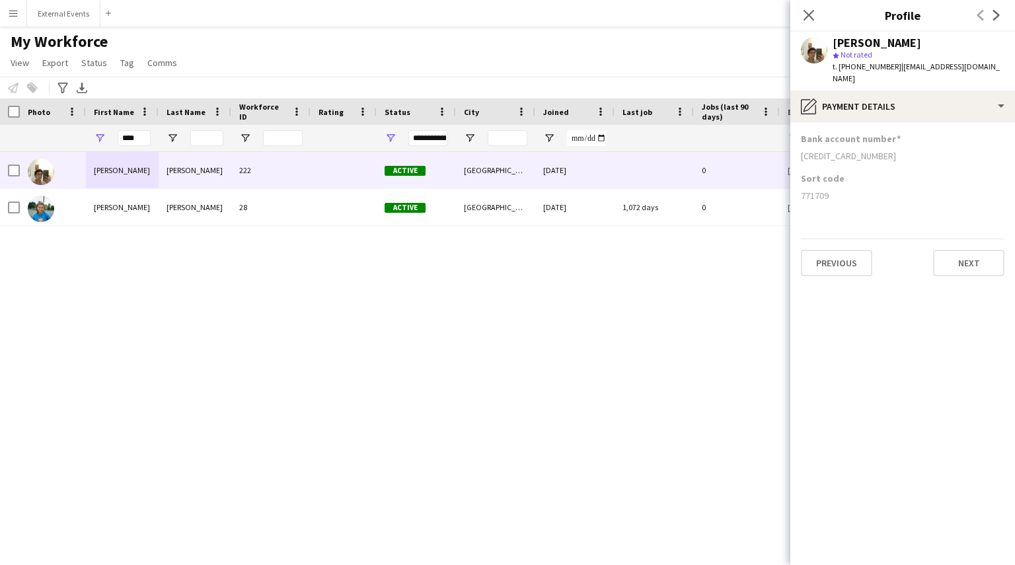
drag, startPoint x: 902, startPoint y: 38, endPoint x: 832, endPoint y: 42, distance: 70.1
click at [832, 42] on div "[PERSON_NAME]" at bounding box center [918, 43] width 172 height 12
copy div "[PERSON_NAME]"
drag, startPoint x: 895, startPoint y: 69, endPoint x: 986, endPoint y: 69, distance: 90.5
click at [986, 69] on div "[PERSON_NAME] star Not rated t. [PHONE_NUMBER] | [EMAIL_ADDRESS][DOMAIN_NAME]" at bounding box center [902, 61] width 225 height 59
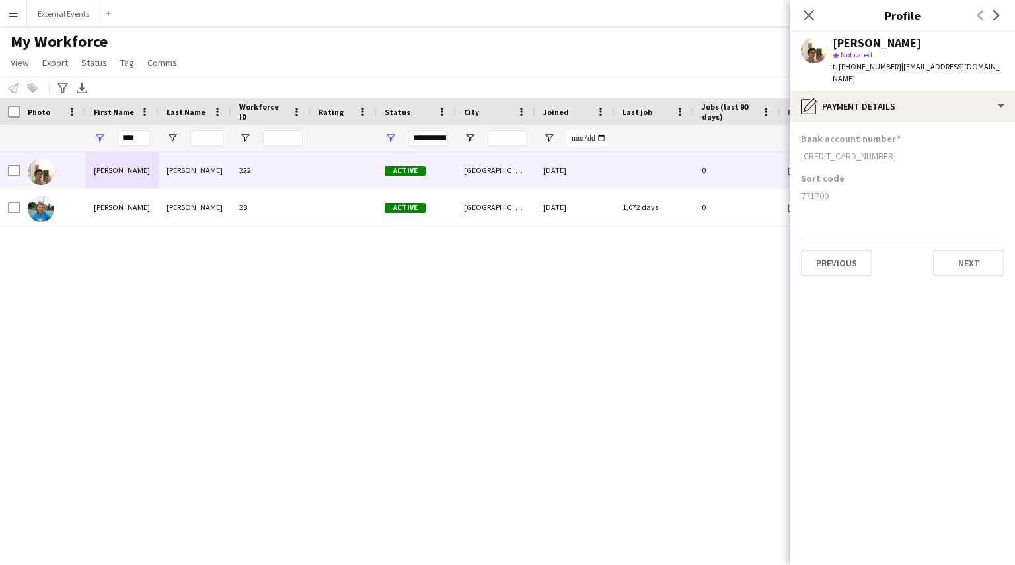
copy span "[EMAIL_ADDRESS][DOMAIN_NAME]"
